Goal: Information Seeking & Learning: Learn about a topic

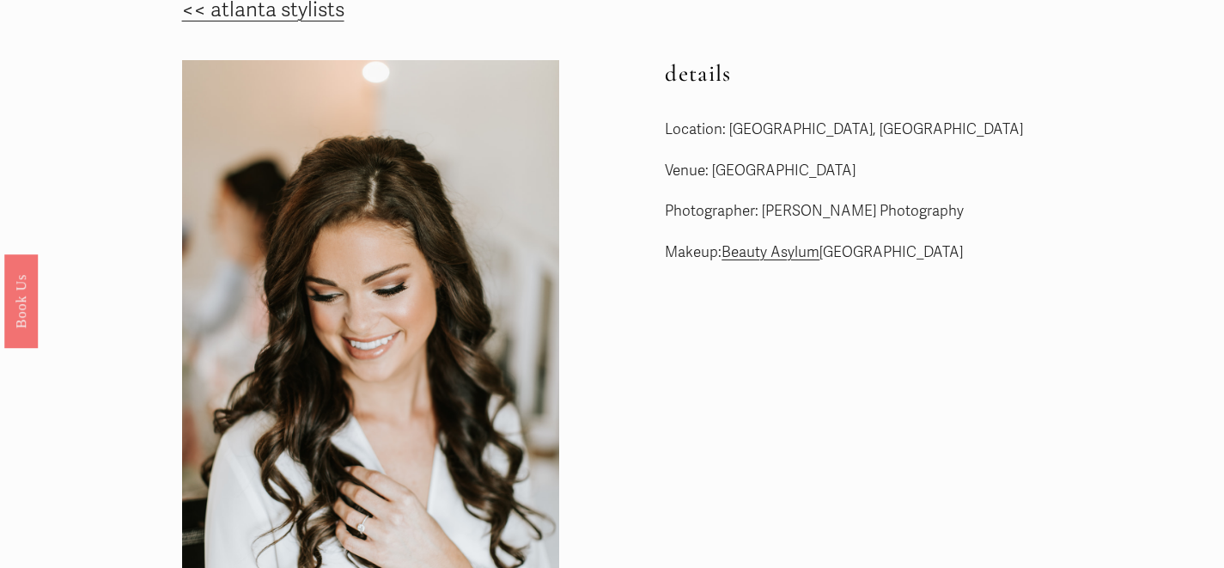
scroll to position [40, 0]
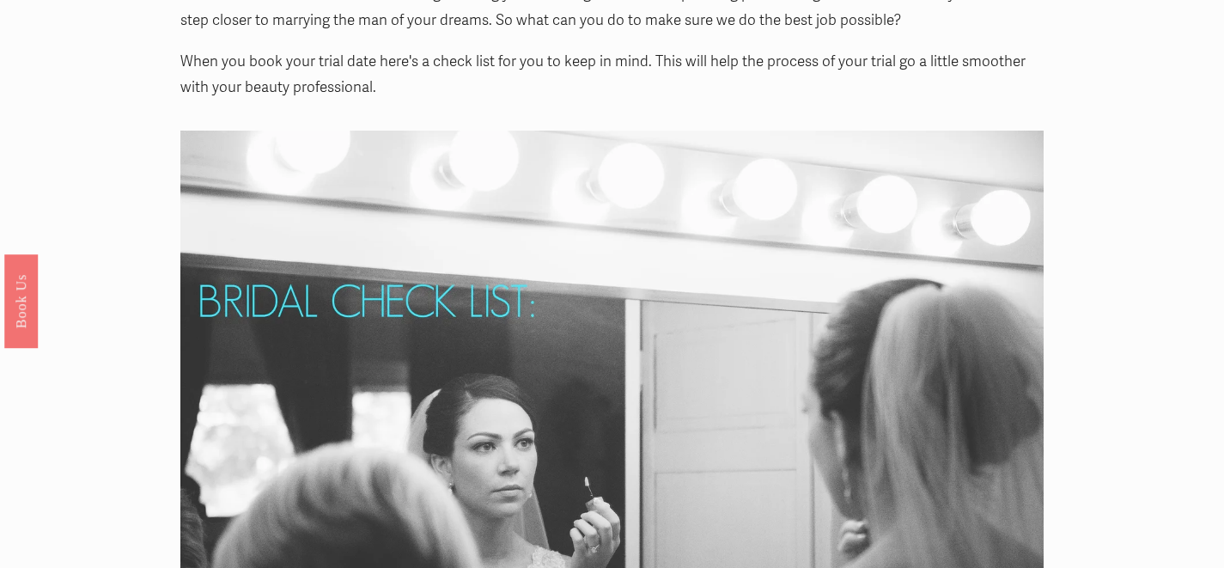
scroll to position [54, 0]
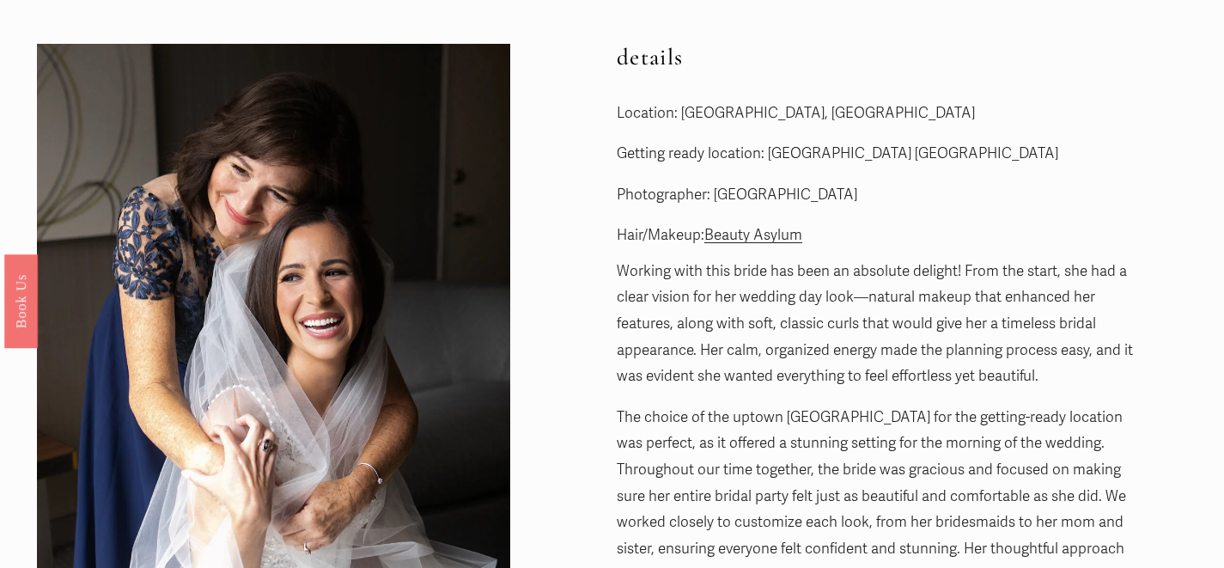
scroll to position [22, 0]
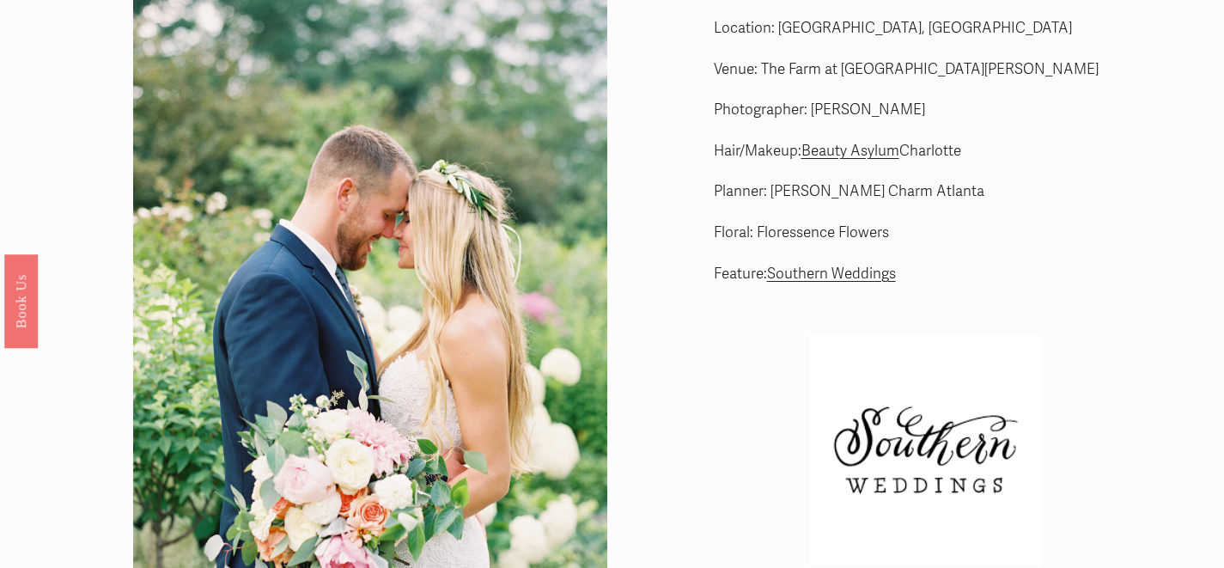
scroll to position [38, 0]
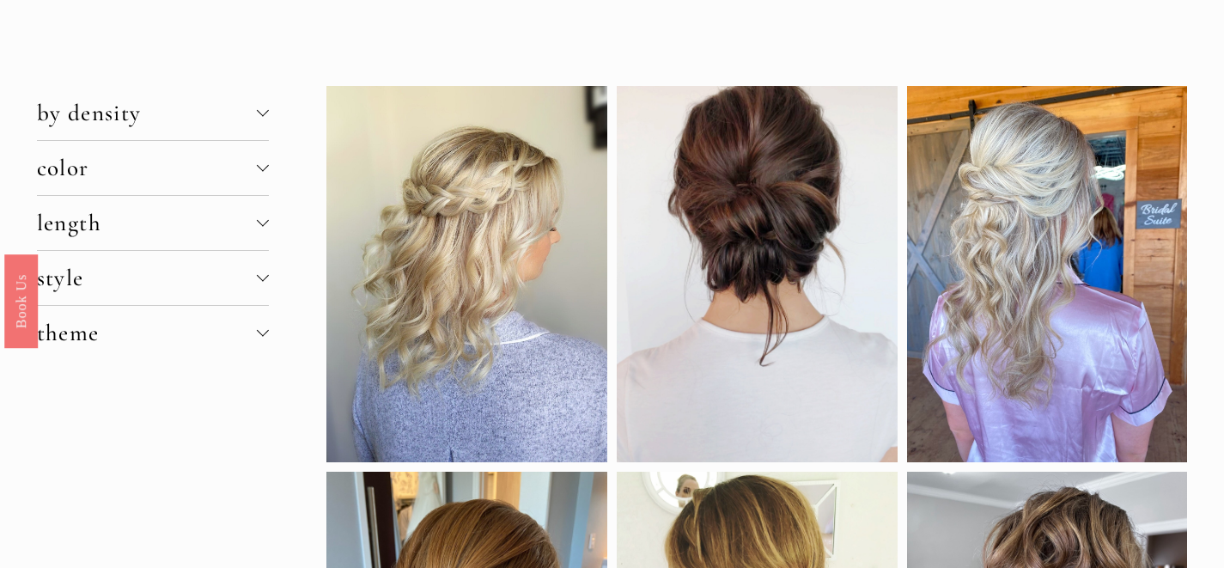
scroll to position [81, 0]
